Goal: Task Accomplishment & Management: Manage account settings

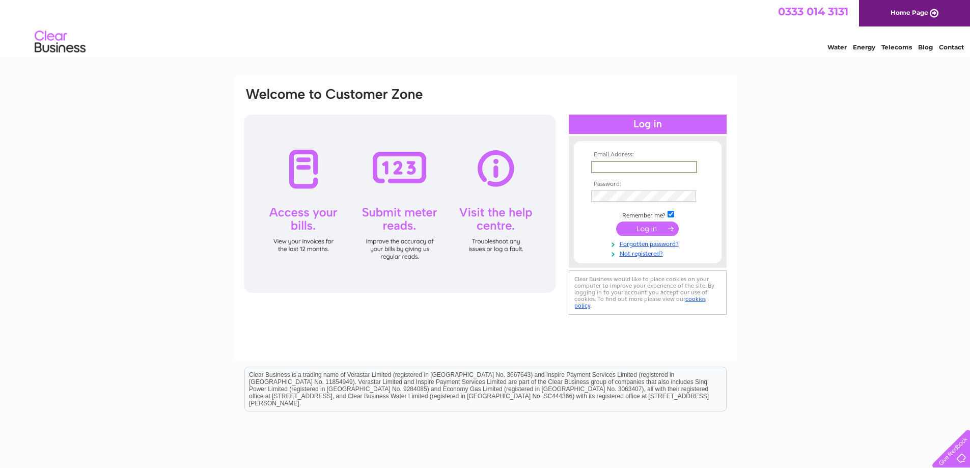
click at [628, 164] on input "text" at bounding box center [644, 167] width 106 height 12
type input "floral_gallery@btconnect.com"
click at [647, 230] on input "submit" at bounding box center [647, 229] width 63 height 14
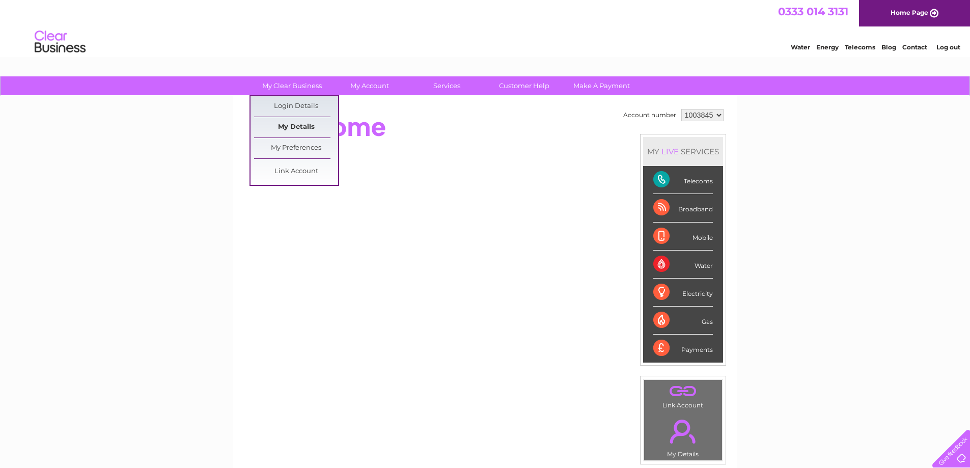
click at [302, 124] on link "My Details" at bounding box center [296, 127] width 84 height 20
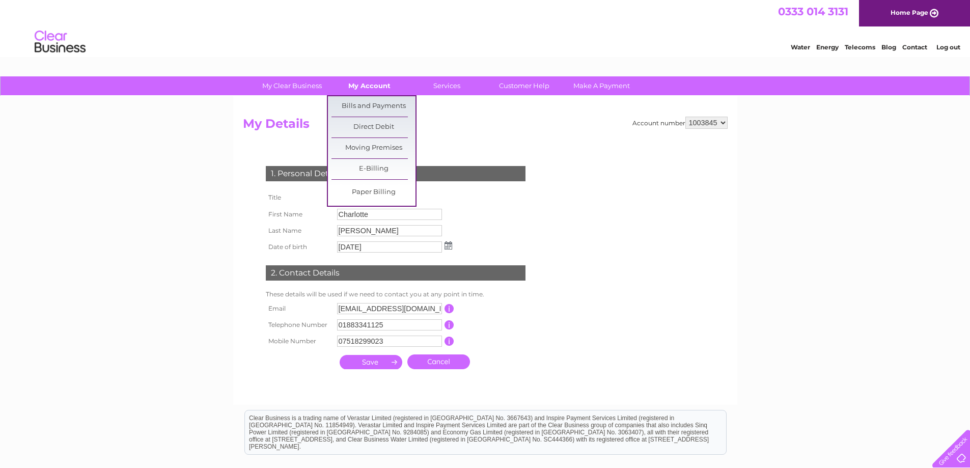
click at [359, 89] on link "My Account" at bounding box center [370, 85] width 84 height 19
click at [363, 106] on link "Bills and Payments" at bounding box center [374, 106] width 84 height 20
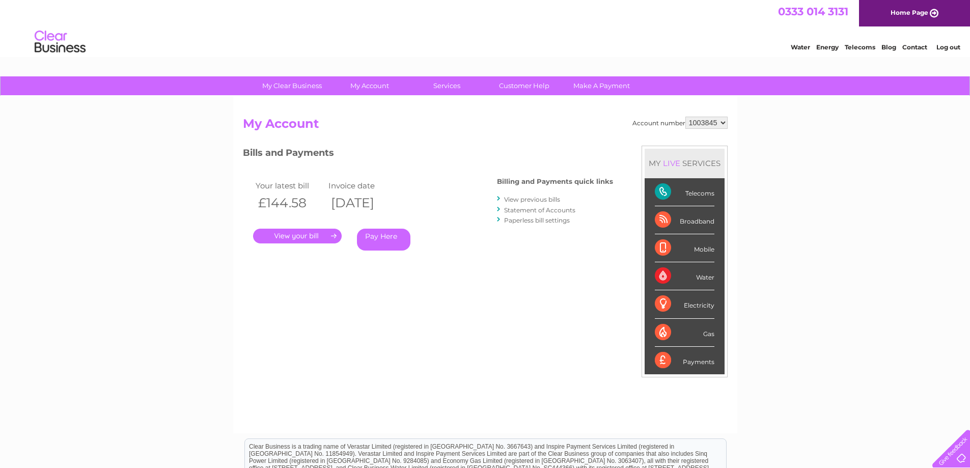
click at [314, 233] on link "." at bounding box center [297, 236] width 89 height 15
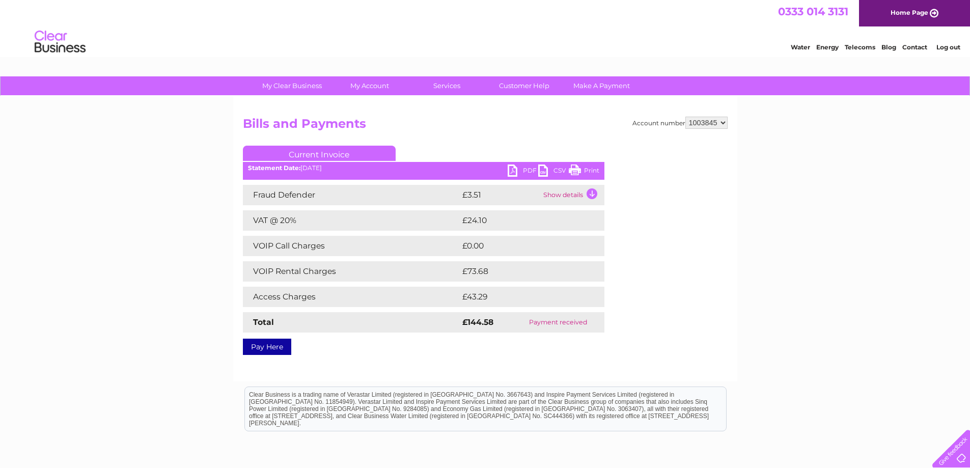
click at [521, 169] on link "PDF" at bounding box center [523, 172] width 31 height 15
click at [560, 197] on td "Show details" at bounding box center [573, 195] width 64 height 20
